Goal: Navigation & Orientation: Find specific page/section

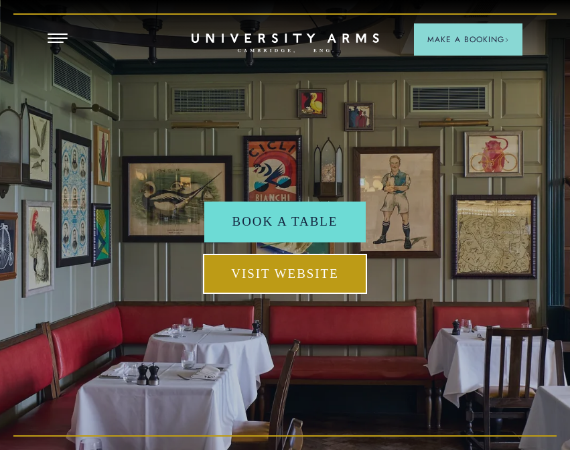
click at [323, 272] on link "Visit Website" at bounding box center [285, 274] width 164 height 41
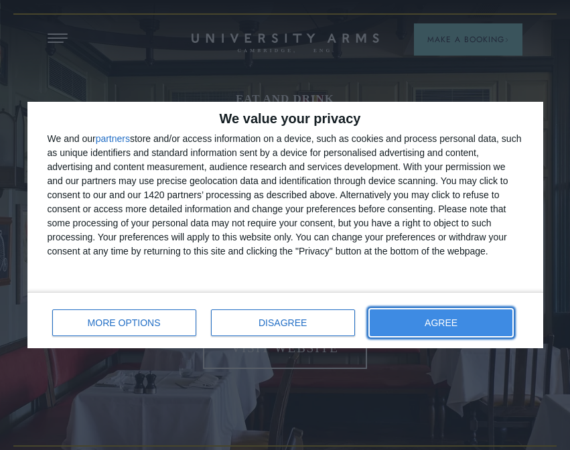
click at [444, 318] on button "AGREE" at bounding box center [441, 323] width 143 height 27
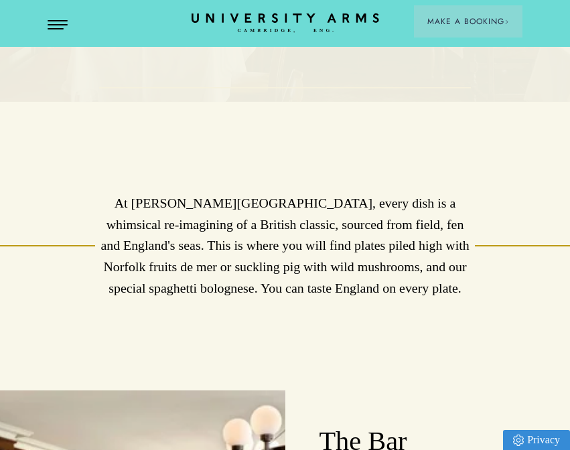
scroll to position [359, 0]
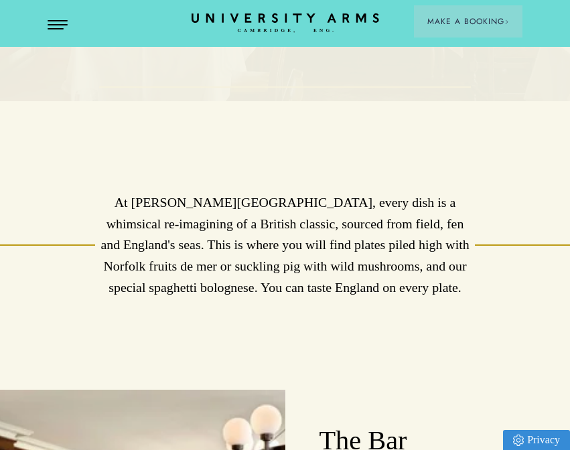
click at [444, 279] on p "At [PERSON_NAME][GEOGRAPHIC_DATA], every dish is a whimsical re-imagining of a …" at bounding box center [285, 245] width 380 height 107
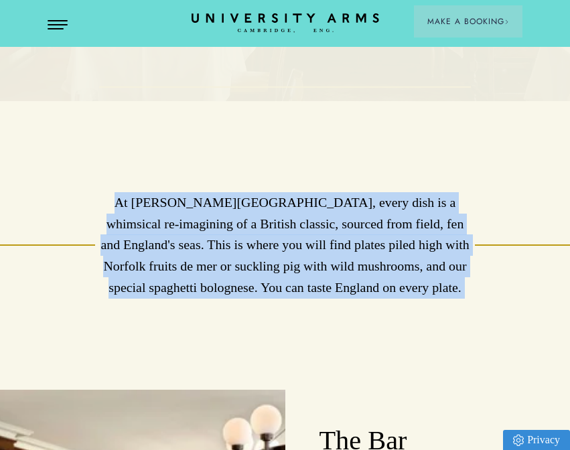
click at [444, 279] on p "At [PERSON_NAME][GEOGRAPHIC_DATA], every dish is a whimsical re-imagining of a …" at bounding box center [285, 245] width 380 height 107
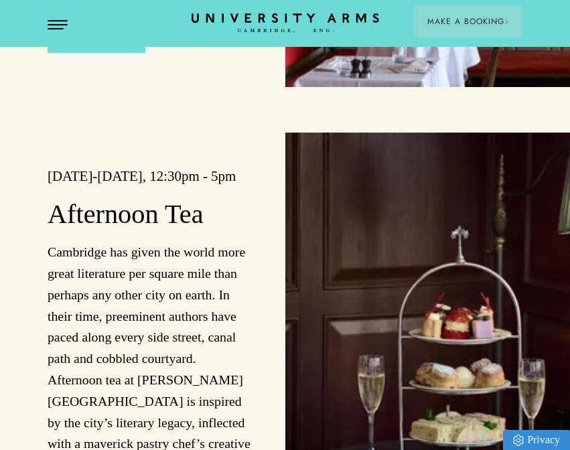
scroll to position [1587, 0]
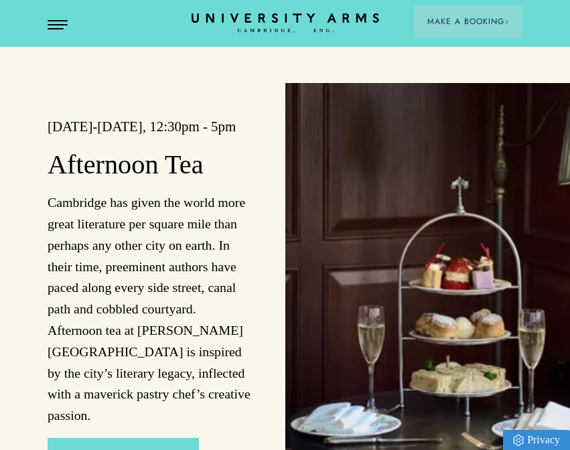
click at [271, 249] on div "Monday-Sunday, 12:30pm - 5pm Afternoon Tea Cambridge has given the world more g…" at bounding box center [143, 294] width 286 height 423
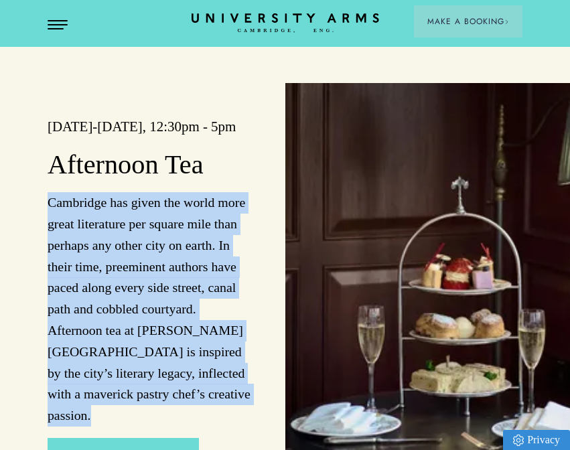
click at [271, 249] on div "Monday-Sunday, 12:30pm - 5pm Afternoon Tea Cambridge has given the world more g…" at bounding box center [143, 294] width 286 height 423
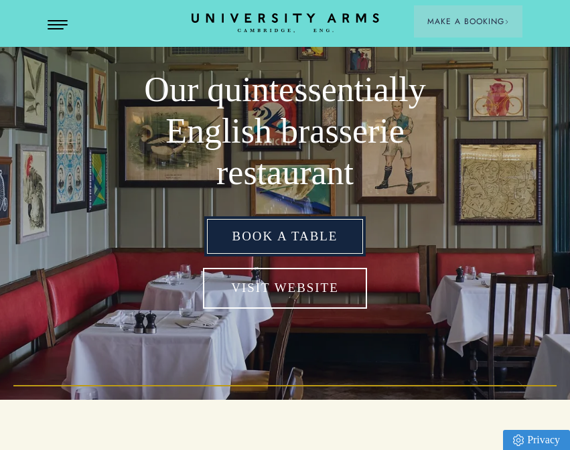
scroll to position [0, 0]
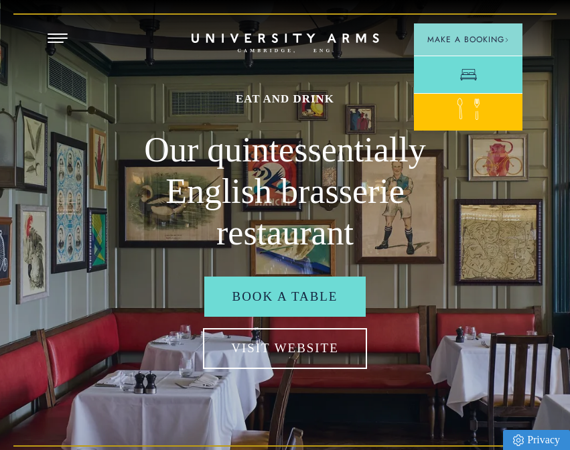
click at [489, 109] on link "Food" at bounding box center [468, 112] width 109 height 38
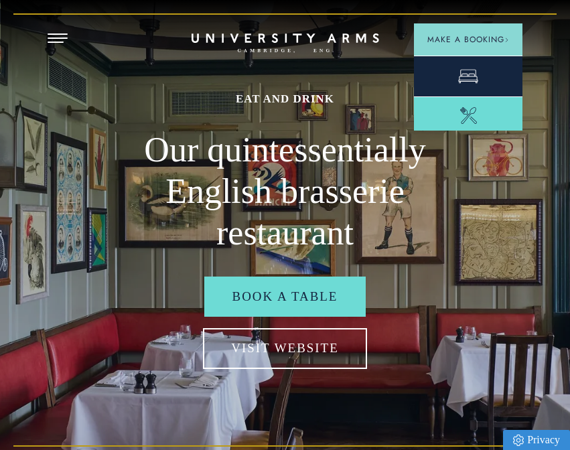
click at [477, 70] on link "Room" at bounding box center [468, 76] width 109 height 41
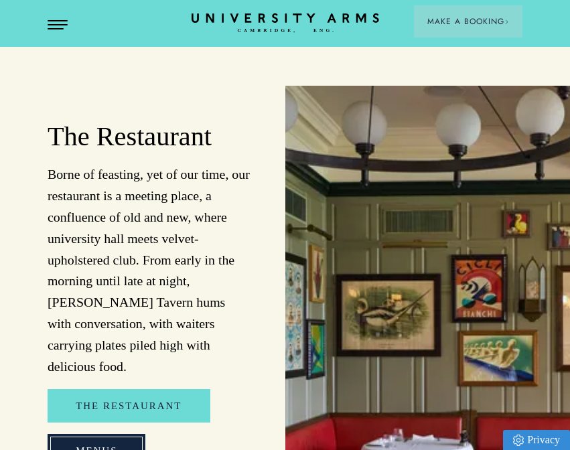
scroll to position [1132, 0]
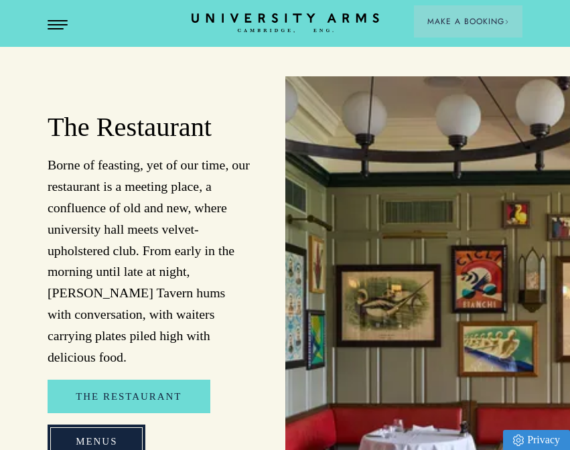
click at [97, 425] on link "Menus" at bounding box center [97, 442] width 98 height 34
